Goal: Information Seeking & Learning: Learn about a topic

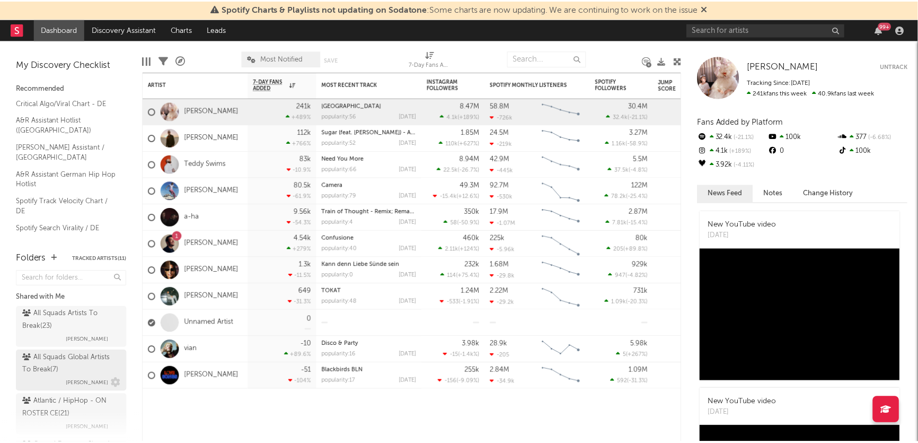
scroll to position [48, 0]
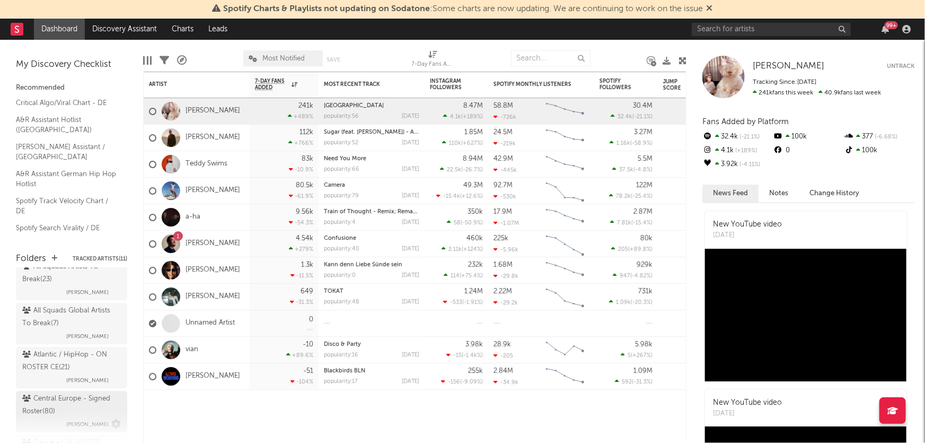
click at [58, 400] on div "Central Europe - Signed Roster ( 80 )" at bounding box center [70, 404] width 96 height 25
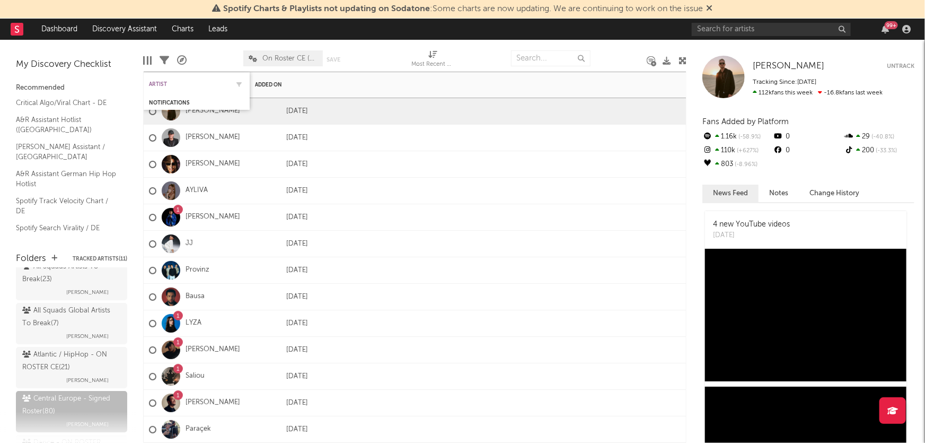
click at [161, 85] on div "Artist" at bounding box center [189, 84] width 80 height 6
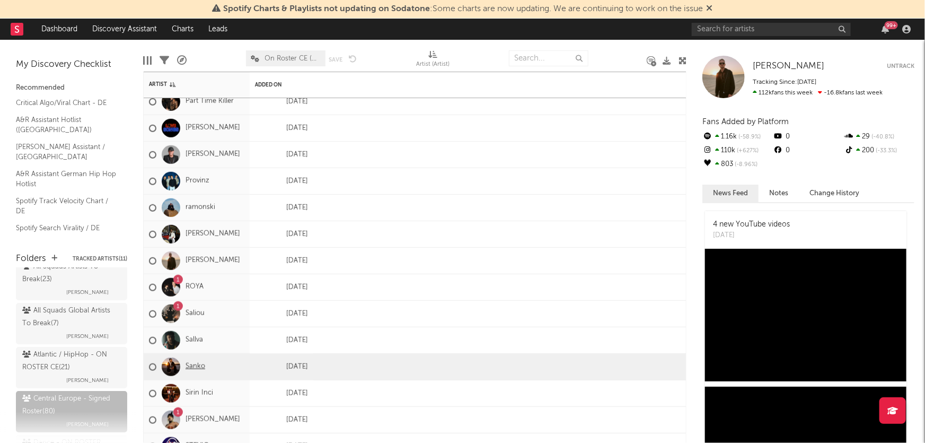
click at [191, 365] on link "Sanko" at bounding box center [196, 366] width 20 height 9
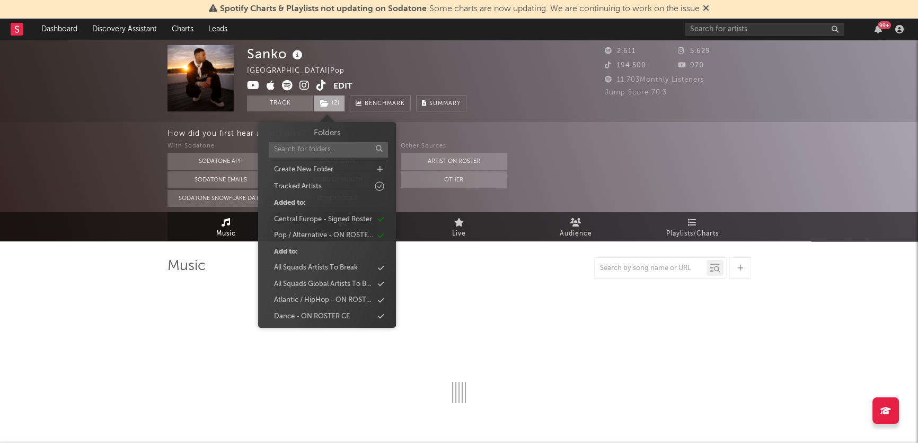
click at [320, 105] on icon at bounding box center [324, 103] width 9 height 7
select select "6m"
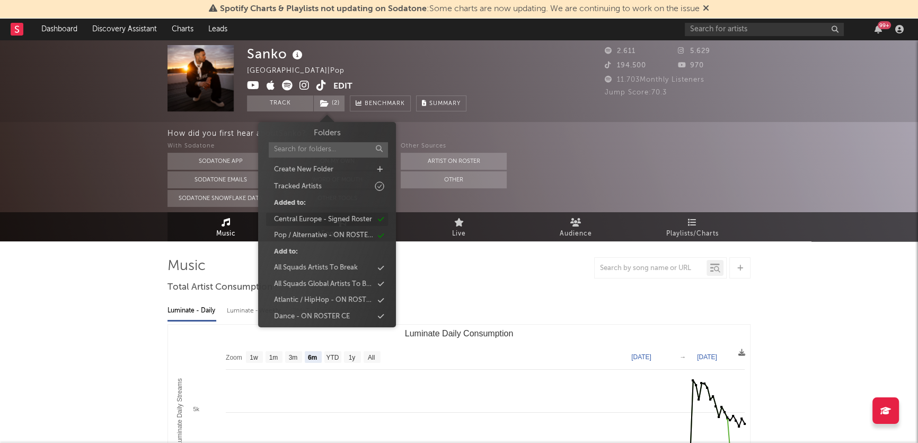
click at [320, 214] on div "Central Europe - Signed Roster" at bounding box center [323, 219] width 98 height 11
click at [313, 223] on div "Pop / Alternative - ON ROSTER CE" at bounding box center [323, 219] width 99 height 11
